Goal: Check status: Check status

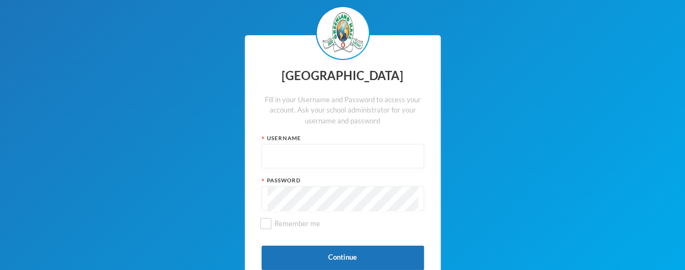
click at [288, 151] on input "text" at bounding box center [343, 157] width 151 height 24
type input "glhp219"
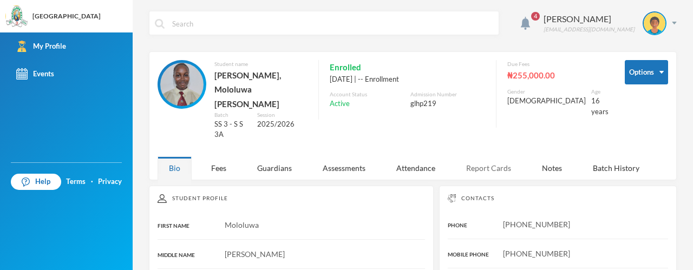
click at [499, 157] on div "Report Cards" at bounding box center [489, 168] width 68 height 23
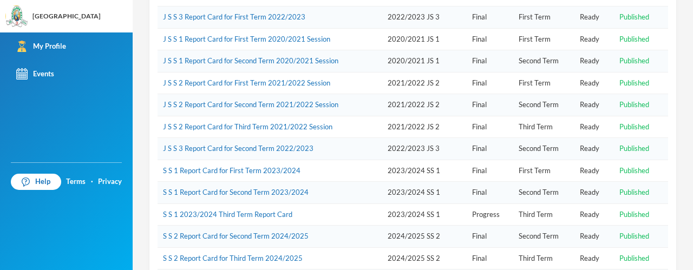
scroll to position [286, 0]
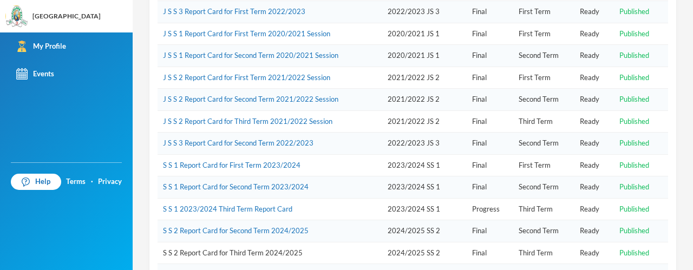
click at [252, 249] on link "S S 2 Report Card for Third Term 2024/2025" at bounding box center [233, 253] width 140 height 9
